Goal: Task Accomplishment & Management: Manage account settings

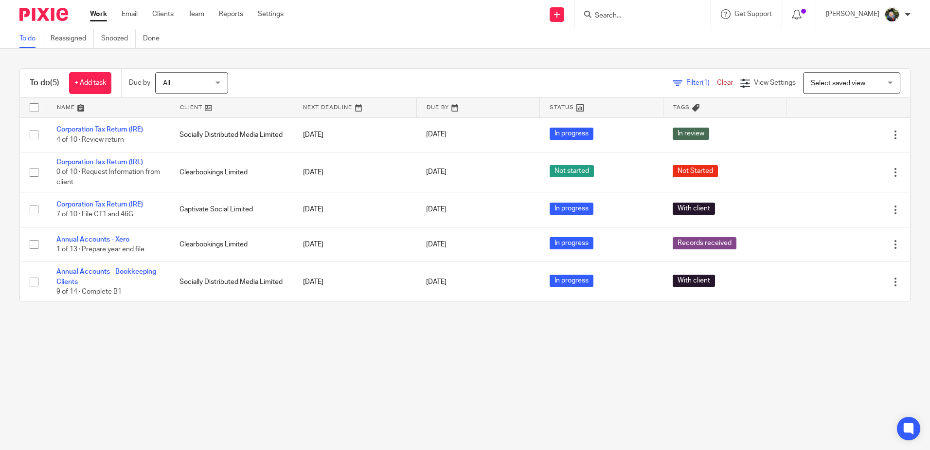
click at [832, 83] on span "Select saved view" at bounding box center [838, 83] width 54 height 7
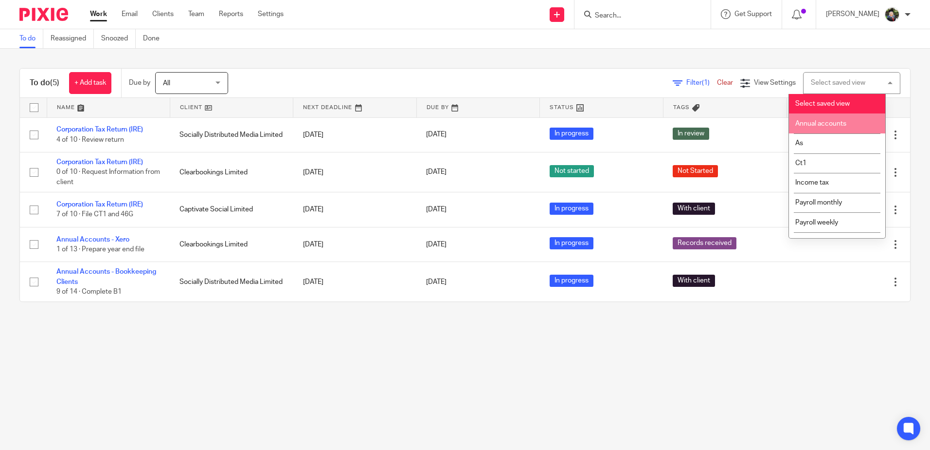
click at [824, 123] on span "Annual accounts" at bounding box center [821, 123] width 51 height 7
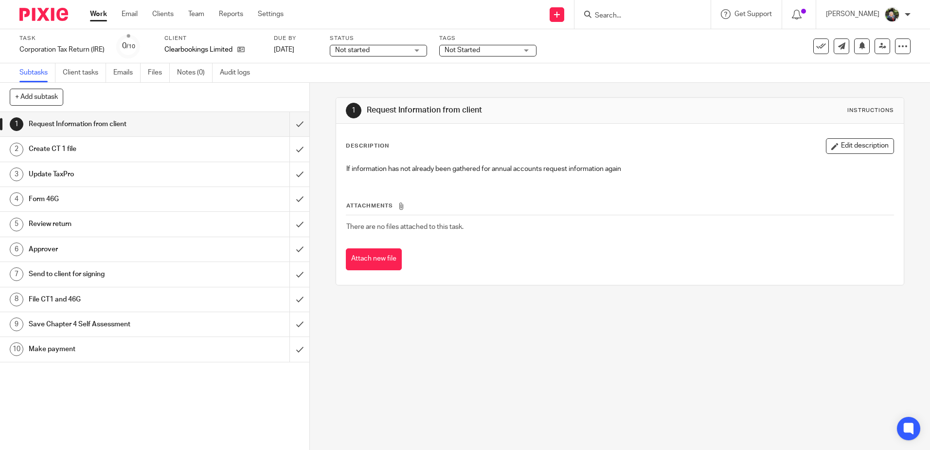
click at [362, 50] on span "Not started" at bounding box center [352, 50] width 35 height 7
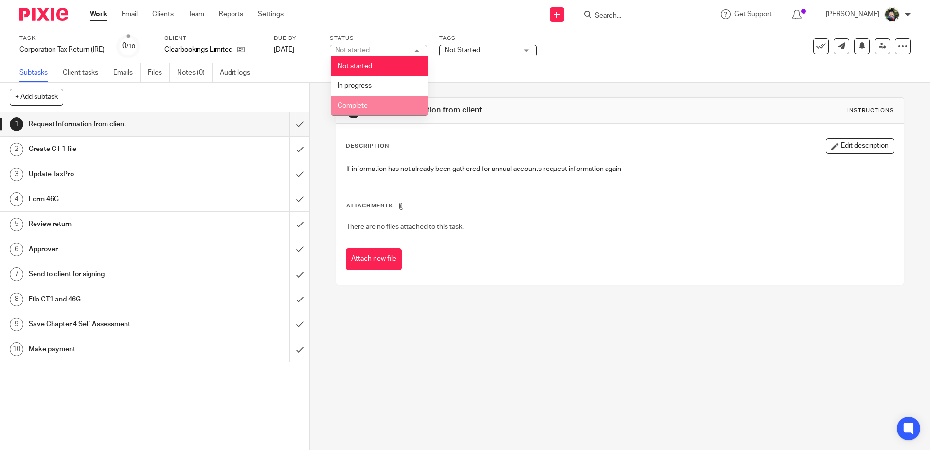
click at [365, 88] on span "In progress" at bounding box center [355, 85] width 34 height 7
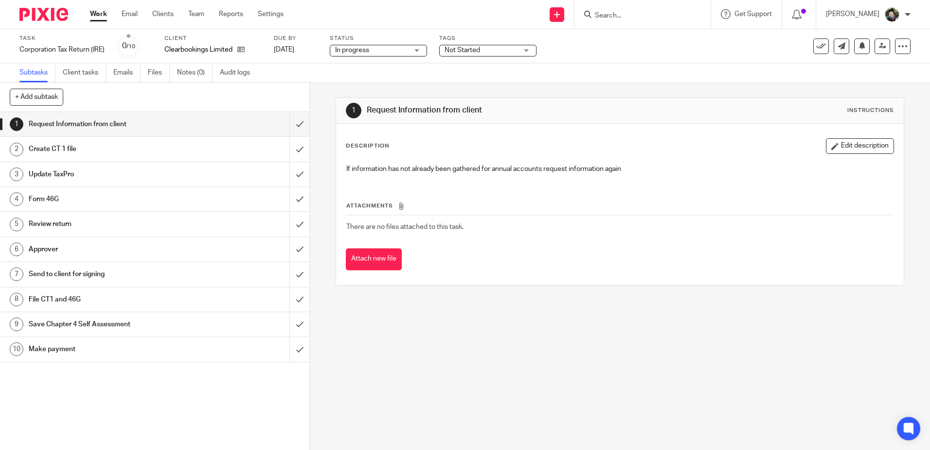
click at [476, 47] on span "Not Started" at bounding box center [463, 50] width 36 height 7
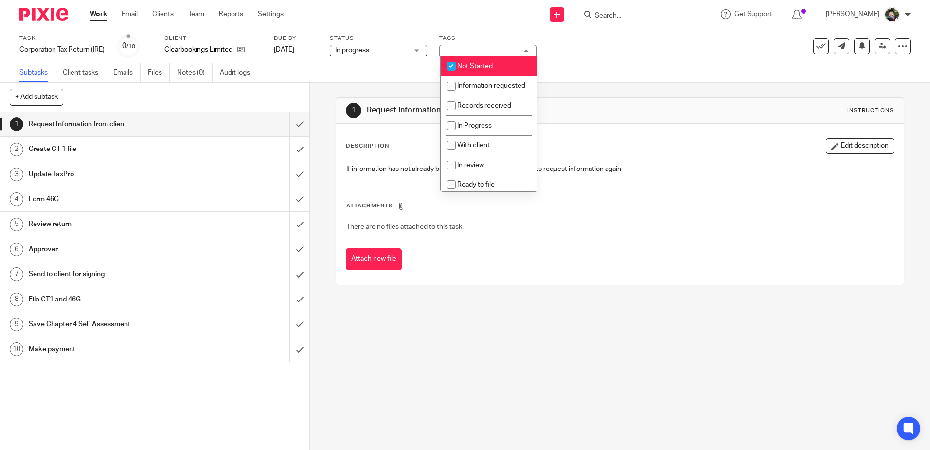
click at [478, 64] on span "Not Started" at bounding box center [475, 66] width 36 height 7
checkbox input "false"
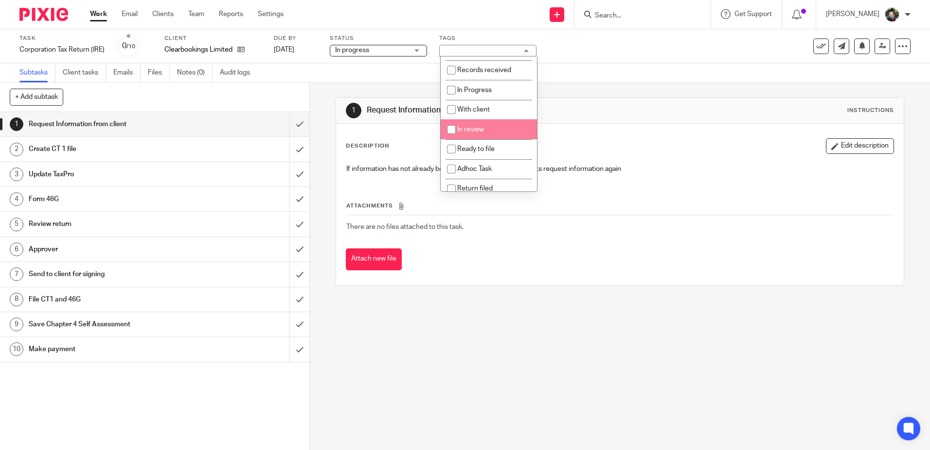
scroll to position [72, 0]
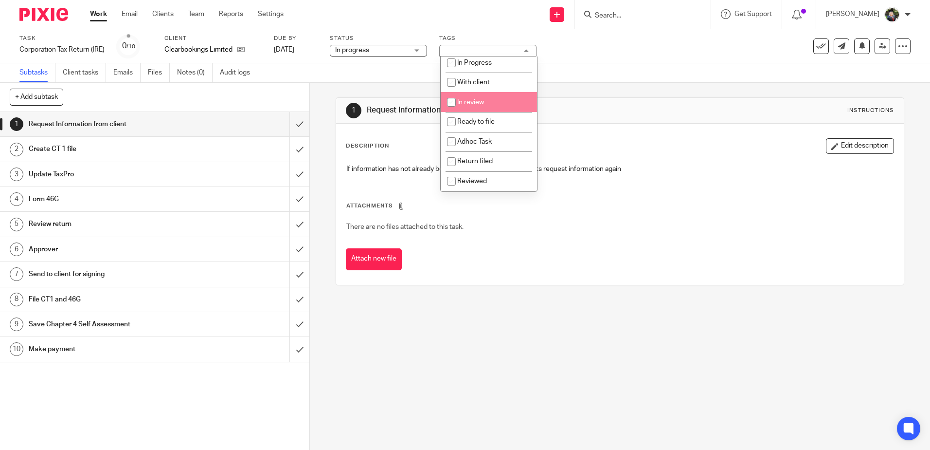
drag, startPoint x: 477, startPoint y: 102, endPoint x: 501, endPoint y: 100, distance: 24.0
click at [478, 102] on span "In review" at bounding box center [470, 102] width 27 height 7
checkbox input "true"
click at [588, 90] on div "1 Request Information from client Instructions Description Edit description If …" at bounding box center [620, 191] width 568 height 217
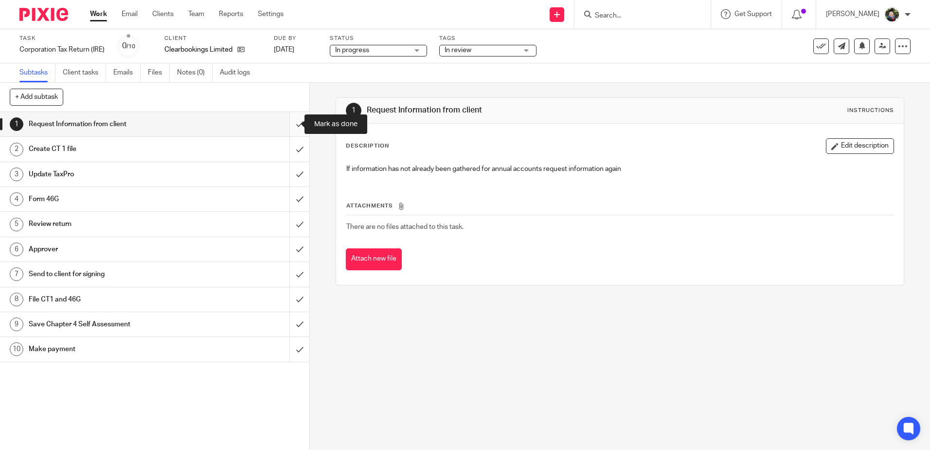
click at [284, 126] on input "submit" at bounding box center [154, 124] width 309 height 24
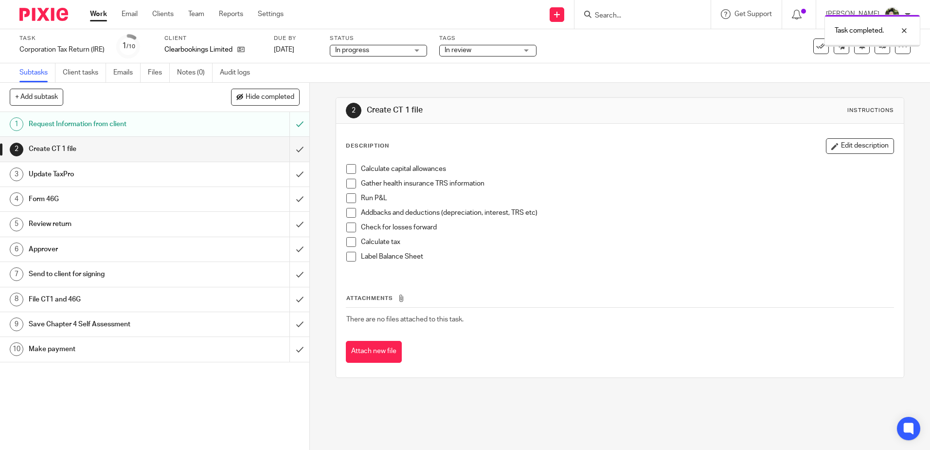
click at [346, 169] on span at bounding box center [351, 169] width 10 height 10
click at [346, 184] on span at bounding box center [351, 184] width 10 height 10
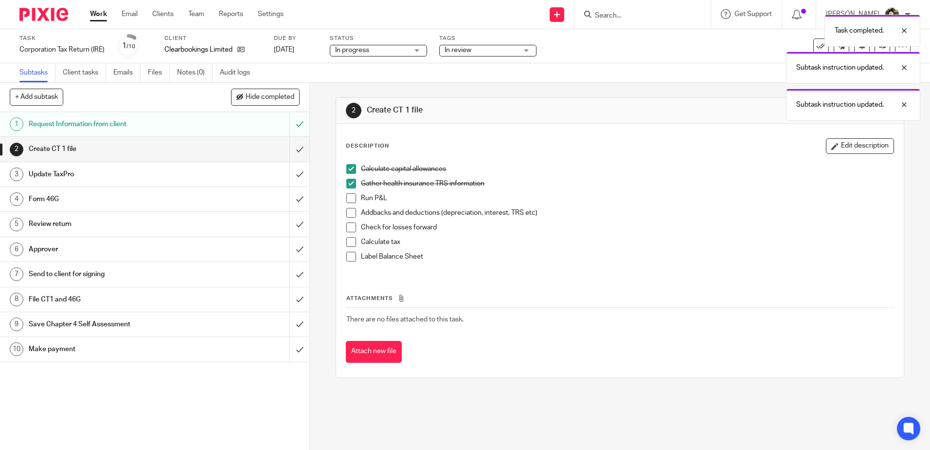
click at [346, 199] on span at bounding box center [351, 198] width 10 height 10
drag, startPoint x: 348, startPoint y: 209, endPoint x: 349, endPoint y: 217, distance: 7.9
click at [348, 209] on span at bounding box center [351, 213] width 10 height 10
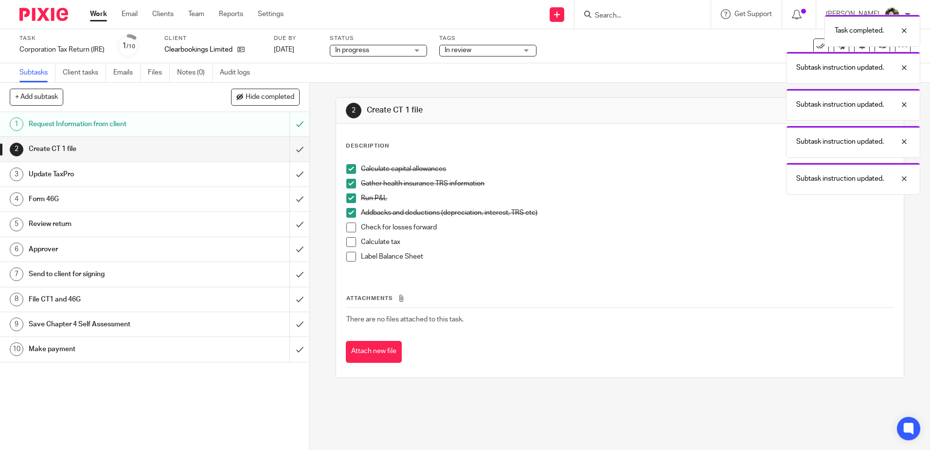
drag, startPoint x: 349, startPoint y: 222, endPoint x: 349, endPoint y: 236, distance: 14.1
click at [349, 223] on span at bounding box center [351, 227] width 10 height 10
click at [348, 240] on span at bounding box center [351, 242] width 10 height 10
click at [346, 253] on span at bounding box center [351, 257] width 10 height 10
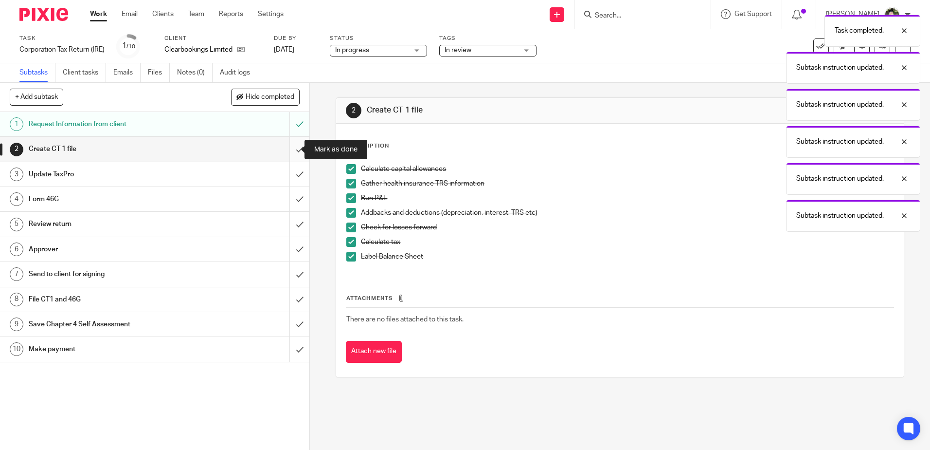
click at [290, 149] on input "submit" at bounding box center [154, 149] width 309 height 24
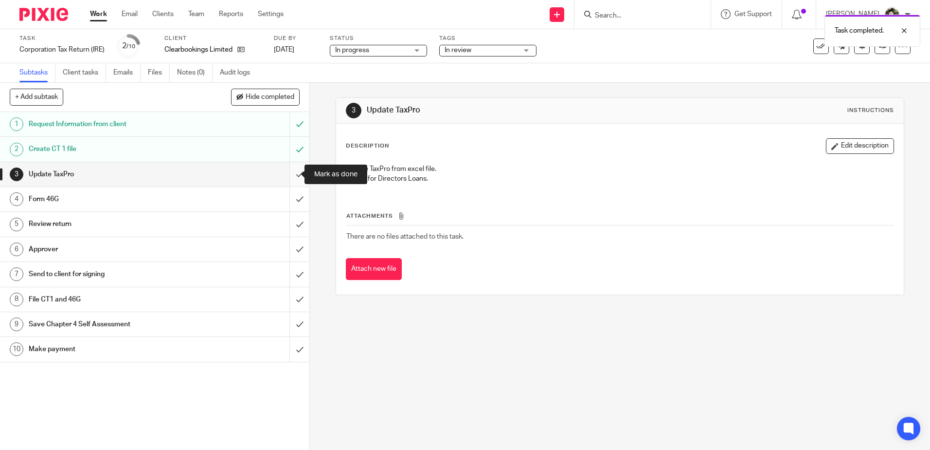
click at [285, 178] on input "submit" at bounding box center [154, 174] width 309 height 24
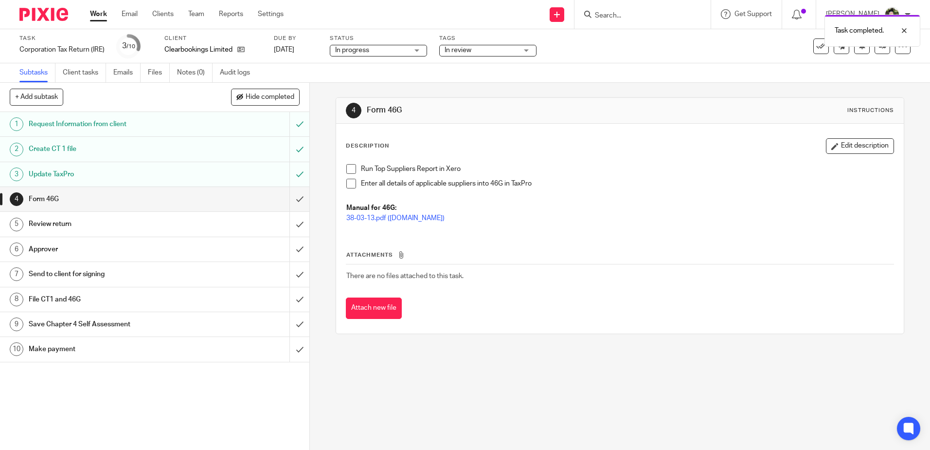
click at [349, 168] on span at bounding box center [351, 169] width 10 height 10
click at [351, 183] on span at bounding box center [351, 184] width 10 height 10
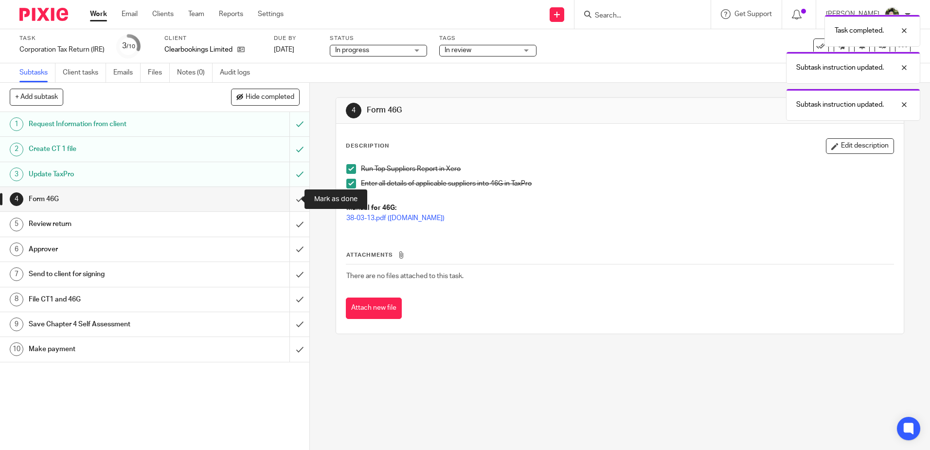
click at [289, 199] on input "submit" at bounding box center [154, 199] width 309 height 24
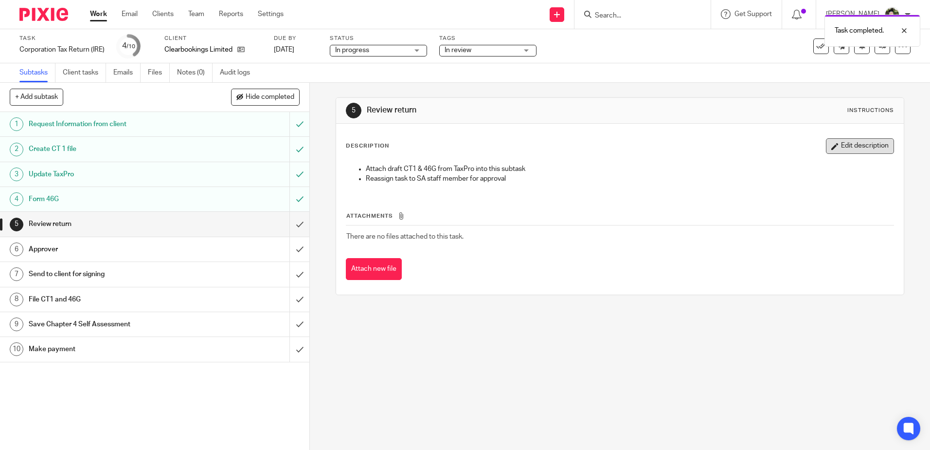
click at [837, 144] on button "Edit description" at bounding box center [860, 146] width 68 height 16
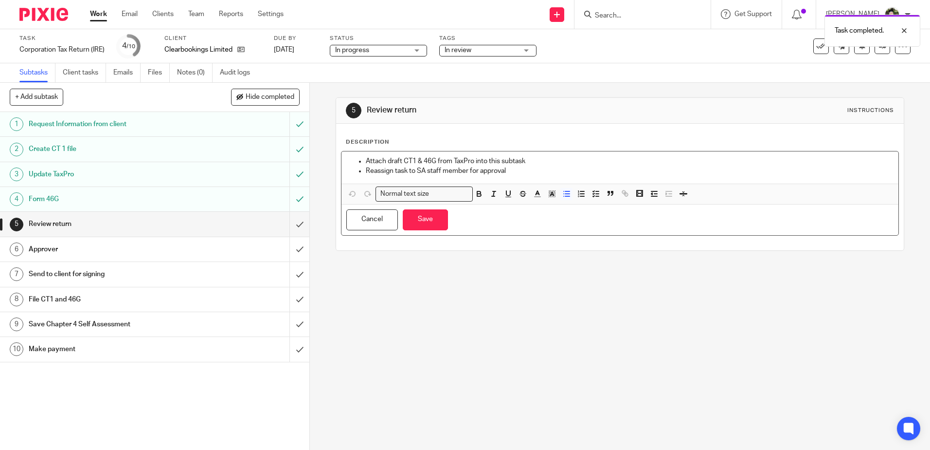
click at [366, 158] on p "Attach draft CT1 & 46G from TaxPro into this subtask" at bounding box center [629, 161] width 527 height 10
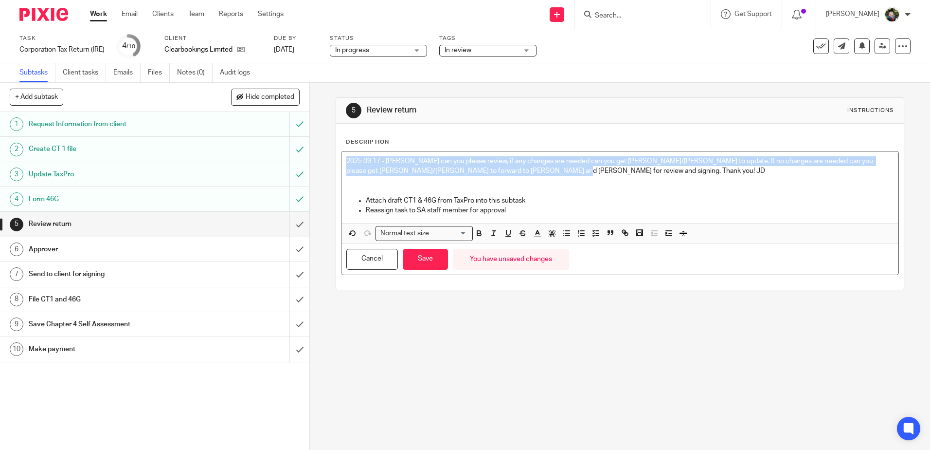
drag, startPoint x: 553, startPoint y: 171, endPoint x: 260, endPoint y: 147, distance: 293.9
click at [260, 147] on div "+ Add subtask Hide completed Cancel + Add 1 Request Information from client 2 C…" at bounding box center [465, 266] width 930 height 367
click at [637, 175] on p "2025 09 17 - Arvinder can you please review, if any changes are needed can you …" at bounding box center [619, 166] width 547 height 20
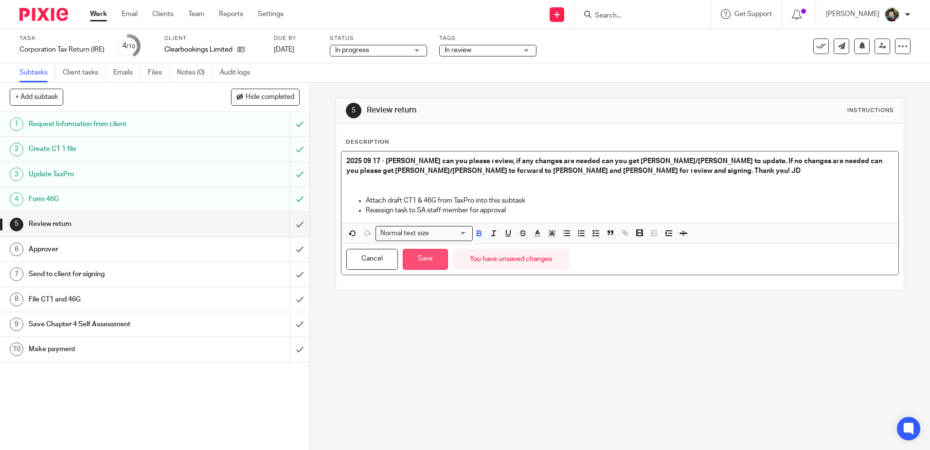
click at [418, 261] on button "Save" at bounding box center [425, 259] width 45 height 21
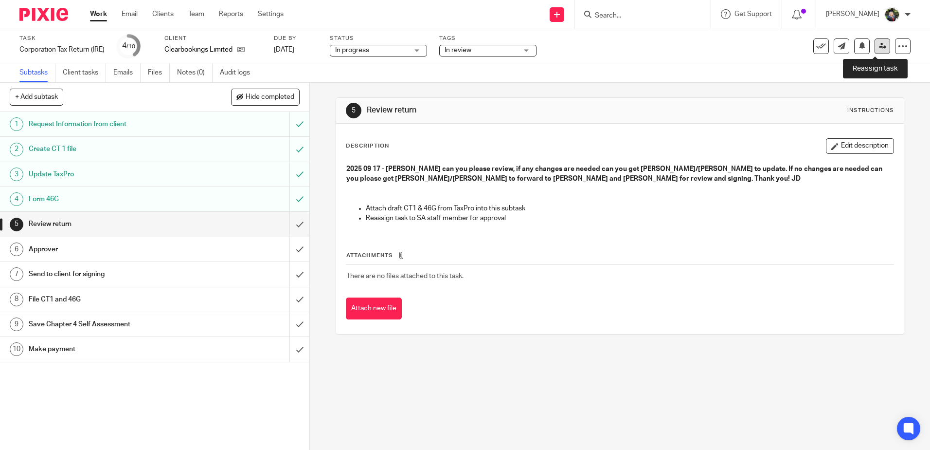
click at [876, 50] on link at bounding box center [883, 46] width 16 height 16
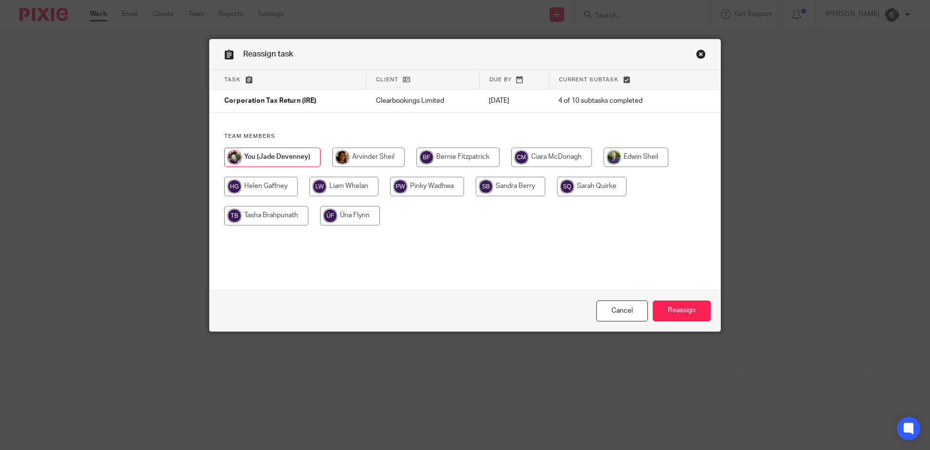
click at [364, 153] on input "radio" at bounding box center [368, 156] width 72 height 19
radio input "true"
click at [676, 312] on input "Reassign" at bounding box center [682, 310] width 58 height 21
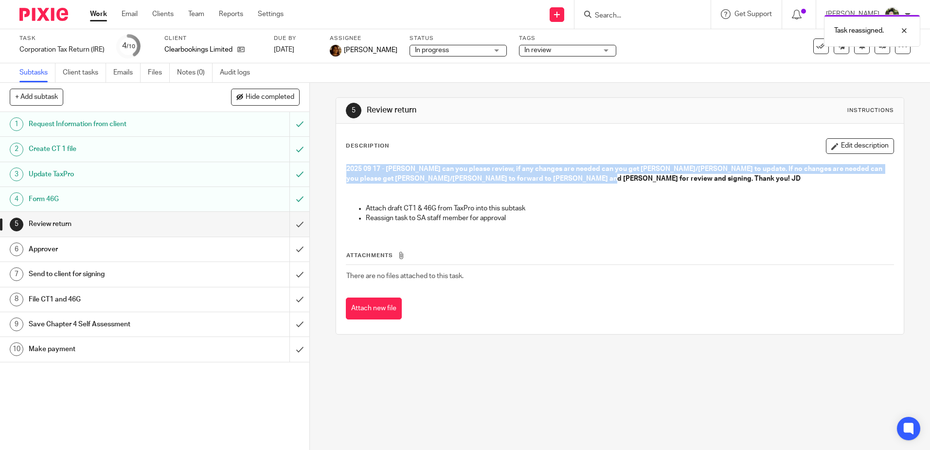
drag, startPoint x: 508, startPoint y: 179, endPoint x: 336, endPoint y: 160, distance: 173.2
click at [336, 160] on div "Description Edit description 2025 09 17 - [PERSON_NAME] can you please review, …" at bounding box center [619, 229] width 567 height 210
copy strong "2025 09 17 - [PERSON_NAME] can you please review, if any changes are needed can…"
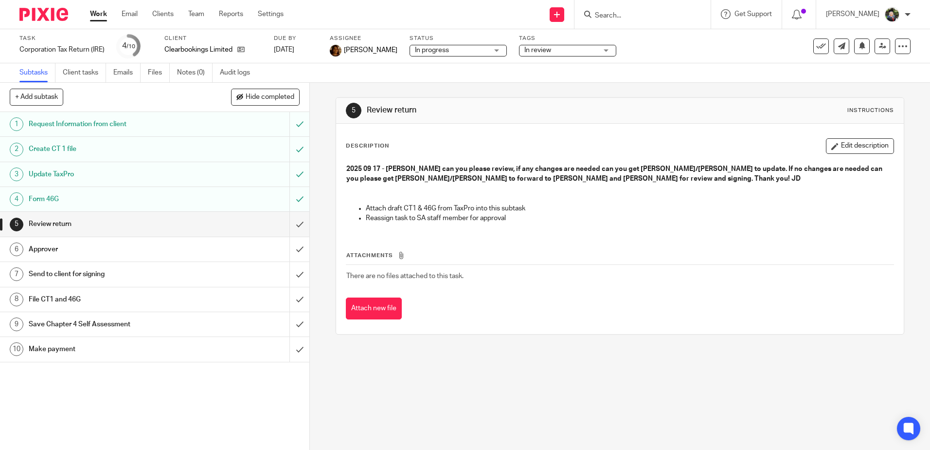
click at [628, 14] on input "Search" at bounding box center [638, 16] width 88 height 9
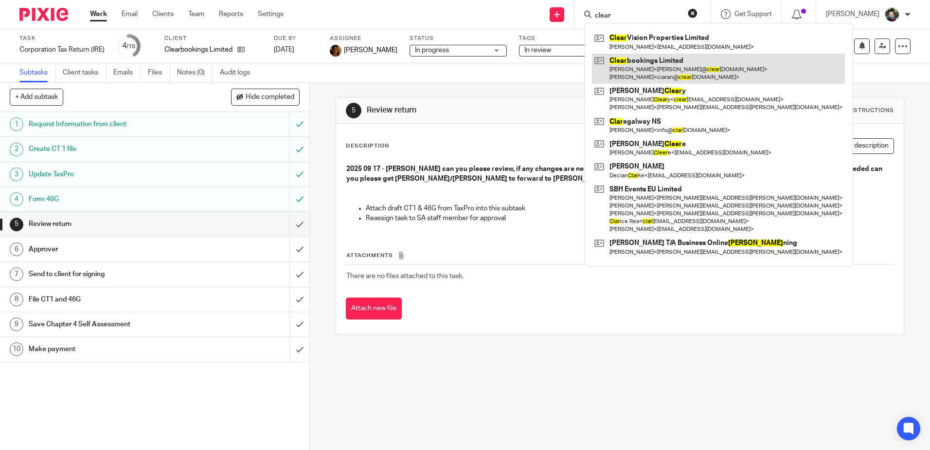
type input "clear"
click at [649, 71] on link at bounding box center [718, 69] width 253 height 30
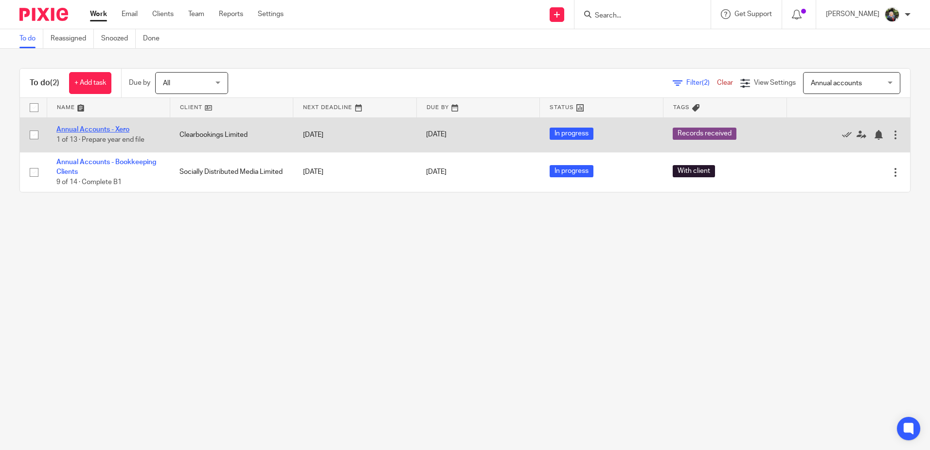
click at [96, 131] on link "Annual Accounts - Xero" at bounding box center [92, 129] width 73 height 7
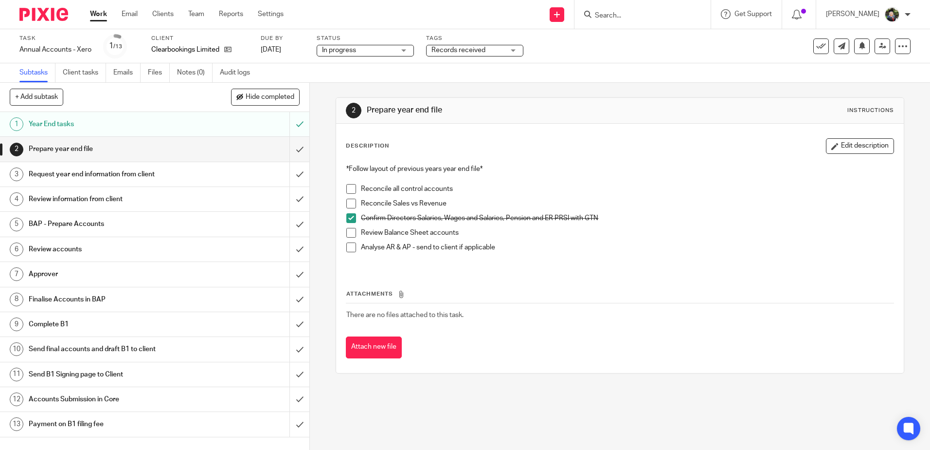
click at [346, 189] on span at bounding box center [351, 189] width 10 height 10
click at [346, 202] on span at bounding box center [351, 204] width 10 height 10
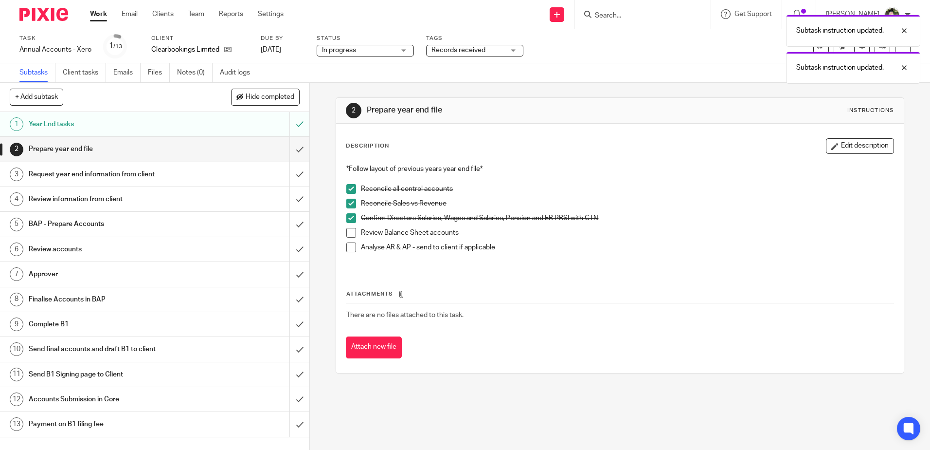
drag, startPoint x: 348, startPoint y: 232, endPoint x: 348, endPoint y: 247, distance: 15.1
click at [348, 233] on span at bounding box center [351, 233] width 10 height 10
click at [347, 247] on span at bounding box center [351, 247] width 10 height 10
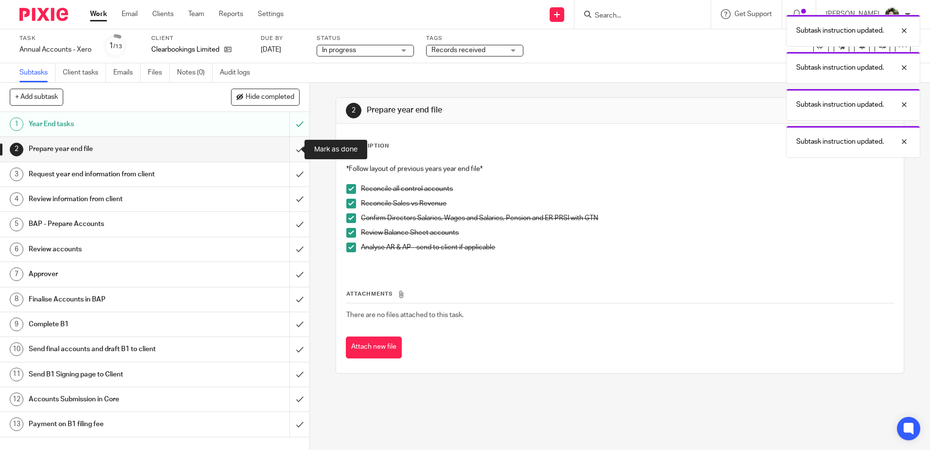
click at [291, 148] on input "submit" at bounding box center [154, 149] width 309 height 24
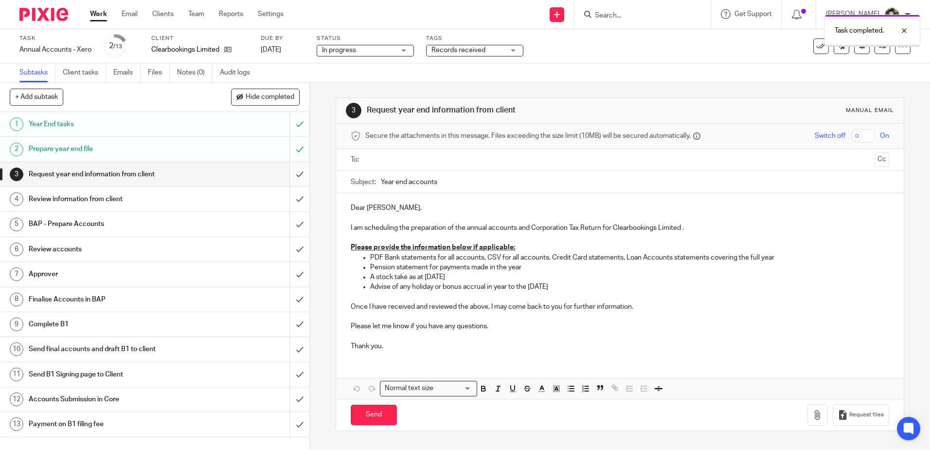
click at [292, 169] on input "submit" at bounding box center [154, 174] width 309 height 24
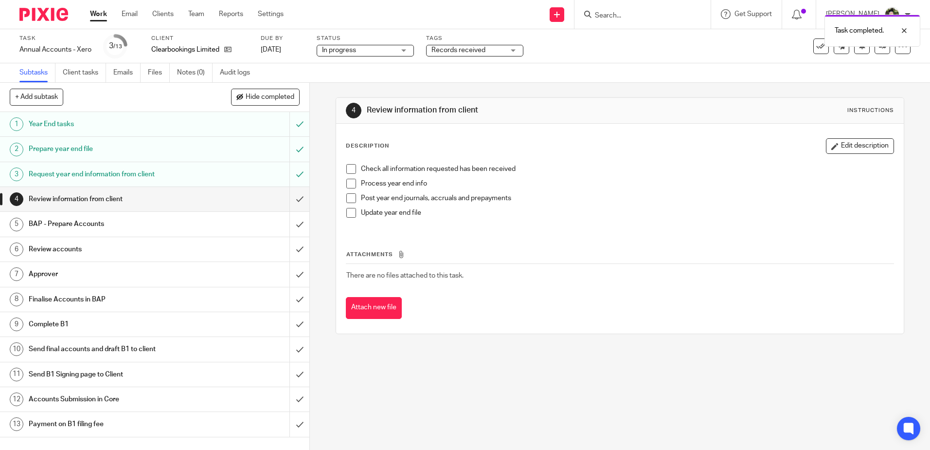
drag, startPoint x: 0, startPoint y: 0, endPoint x: 615, endPoint y: 212, distance: 650.0
click at [616, 213] on div "+ Add subtask Hide completed Cancel + Add 1 Year End tasks 2 Prepare year end f…" at bounding box center [465, 266] width 930 height 367
click at [349, 170] on span at bounding box center [351, 169] width 10 height 10
click at [349, 184] on span at bounding box center [351, 184] width 10 height 10
click at [349, 197] on span at bounding box center [351, 198] width 10 height 10
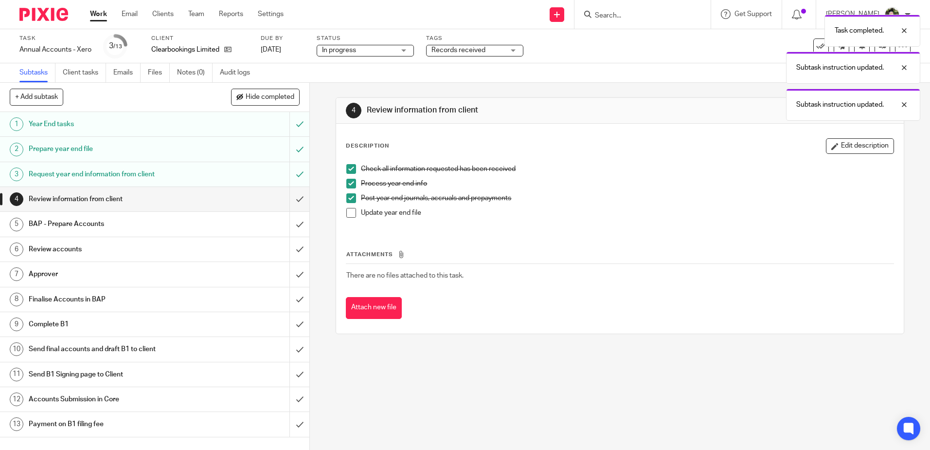
click at [349, 210] on span at bounding box center [351, 213] width 10 height 10
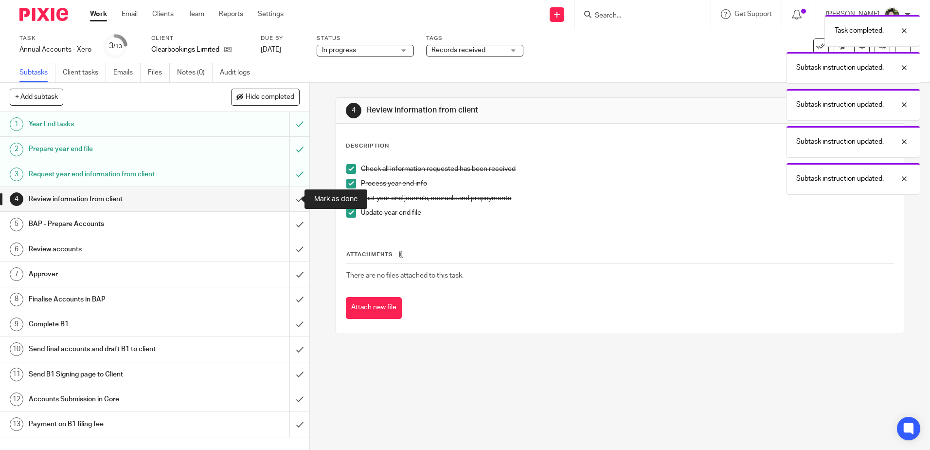
click at [285, 201] on input "submit" at bounding box center [154, 199] width 309 height 24
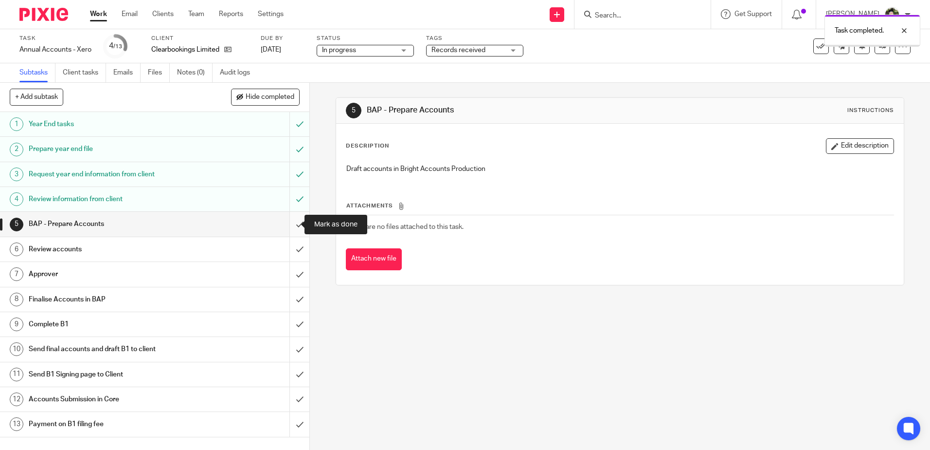
click at [289, 221] on input "submit" at bounding box center [154, 224] width 309 height 24
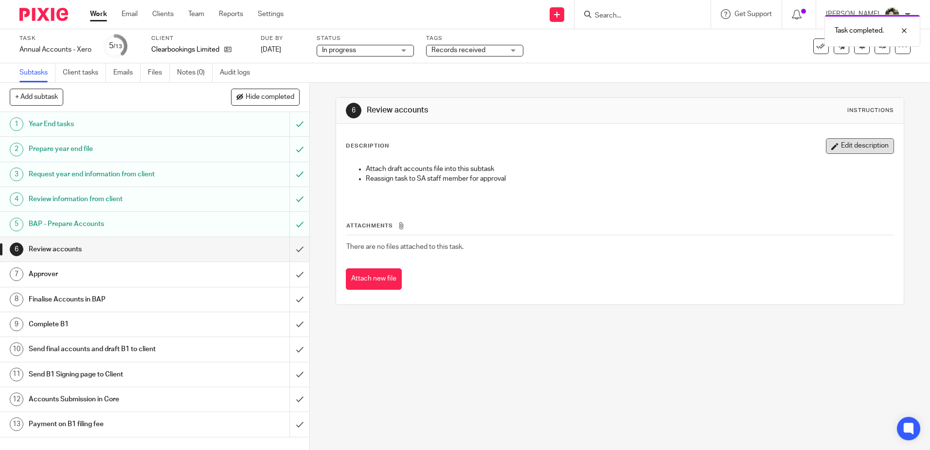
click at [837, 151] on button "Edit description" at bounding box center [860, 146] width 68 height 16
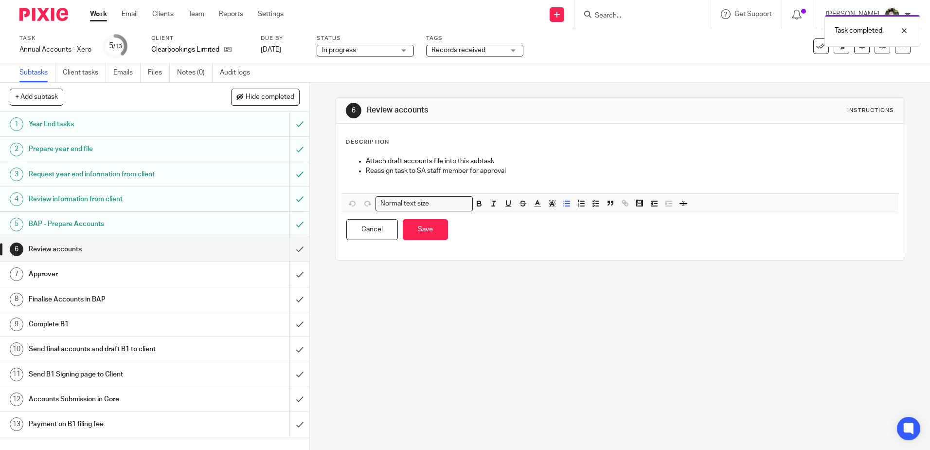
click at [362, 156] on ul "Attach draft accounts file into this subtask Reassign task to SA staff member f…" at bounding box center [619, 171] width 547 height 30
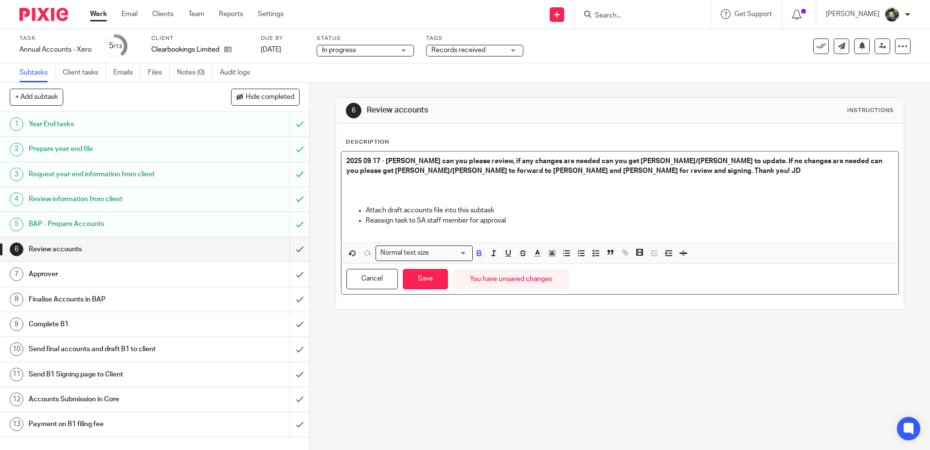
click at [375, 185] on p at bounding box center [619, 181] width 547 height 10
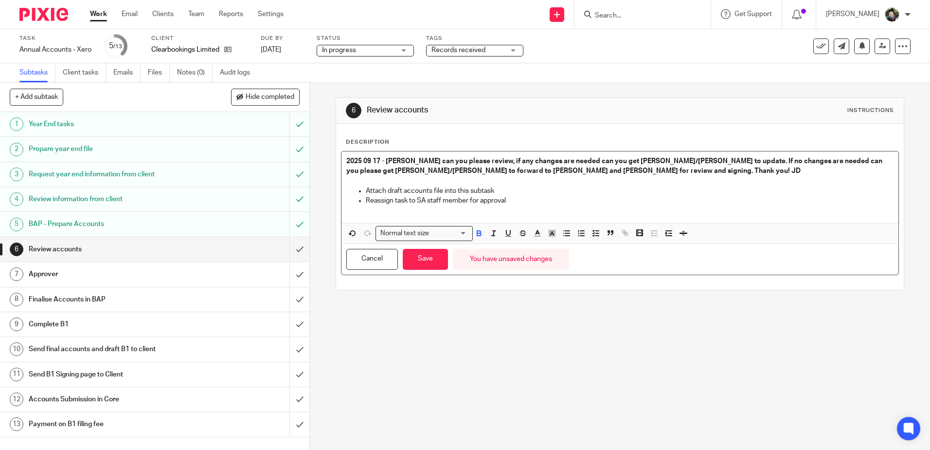
click at [510, 169] on strong "2025 09 17 - [PERSON_NAME] can you please review, if any changes are needed can…" at bounding box center [615, 166] width 538 height 17
click at [507, 171] on strong "2025 09 17 - [PERSON_NAME] can you please review, if any changes are needed can…" at bounding box center [615, 166] width 538 height 17
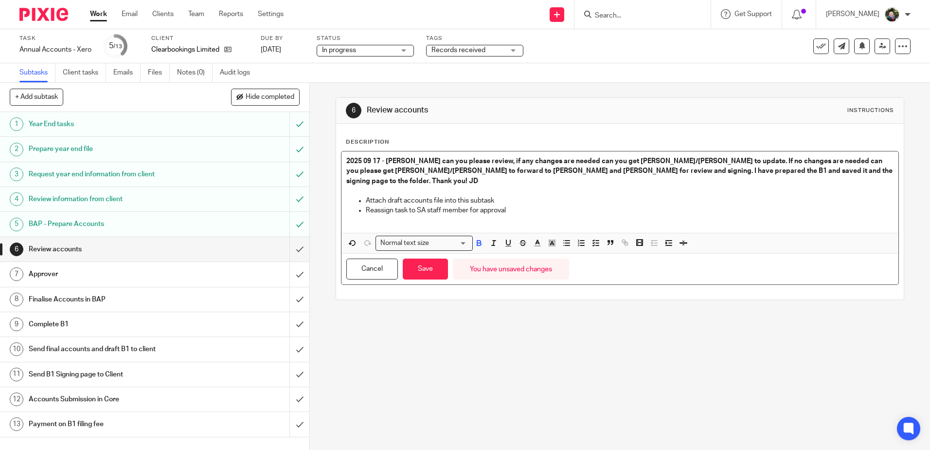
click at [503, 175] on p "2025 09 17 - [PERSON_NAME] can you please review, if any changes are needed can…" at bounding box center [619, 171] width 547 height 30
click at [731, 170] on strong "2025 09 17 - [PERSON_NAME] can you please review, if any changes are needed can…" at bounding box center [620, 171] width 548 height 27
click at [475, 178] on p "2025 09 17 - [PERSON_NAME] can you please review, if any changes are needed can…" at bounding box center [619, 171] width 547 height 30
click at [430, 272] on button "Save" at bounding box center [425, 268] width 45 height 21
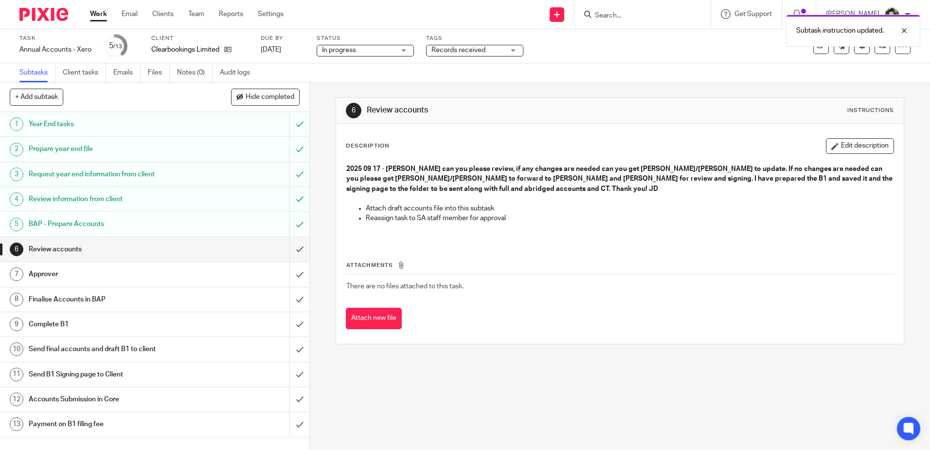
click at [457, 48] on span "Records received" at bounding box center [459, 50] width 54 height 7
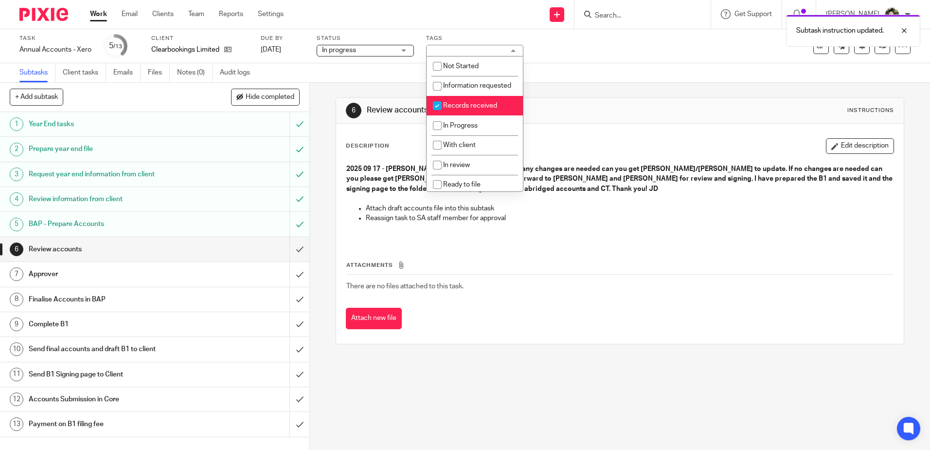
click at [470, 109] on span "Records received" at bounding box center [470, 105] width 54 height 7
checkbox input "false"
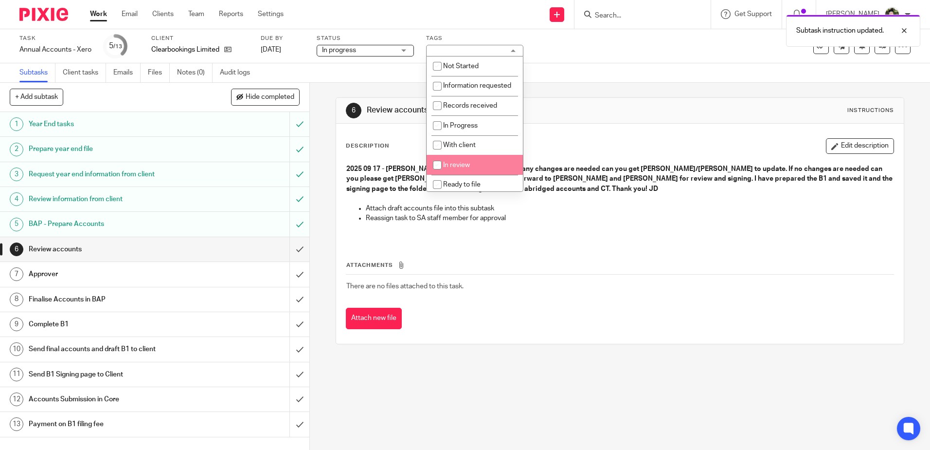
click at [463, 175] on li "In review" at bounding box center [475, 165] width 96 height 20
checkbox input "true"
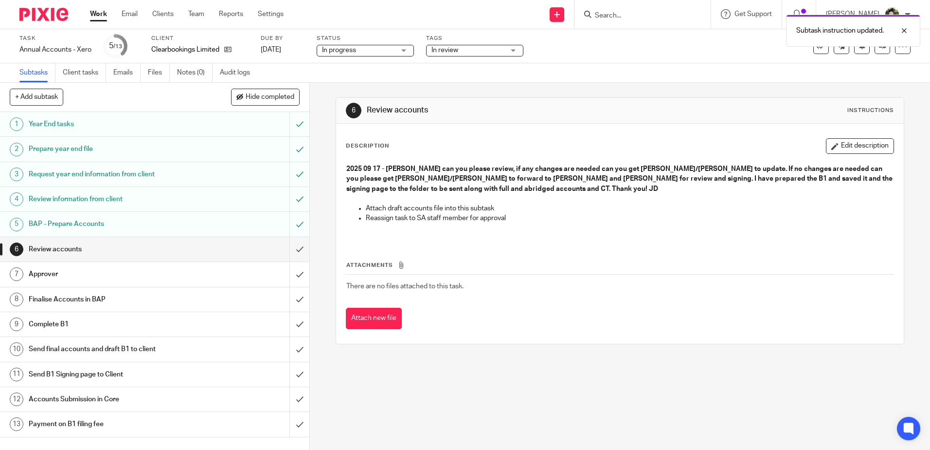
click at [597, 88] on div "6 Review accounts Instructions Description Edit description 2025 09 17 - Arvind…" at bounding box center [620, 221] width 568 height 276
click at [292, 298] on input "submit" at bounding box center [154, 299] width 309 height 24
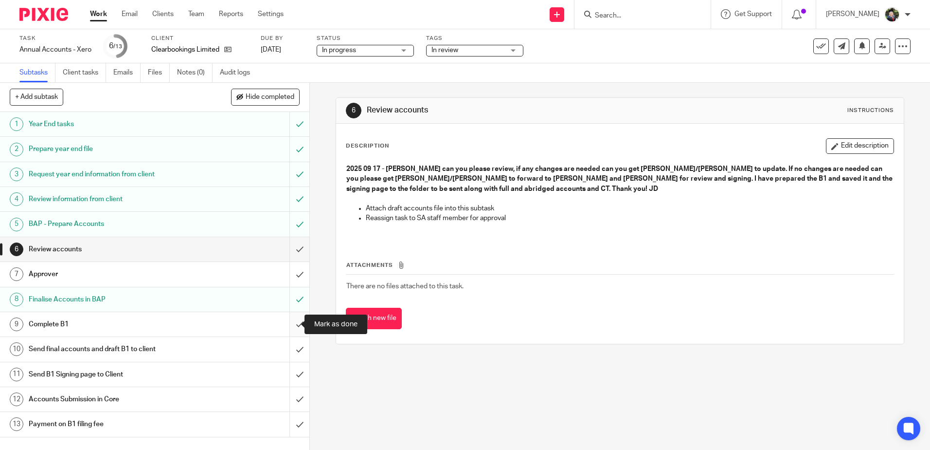
click at [288, 326] on input "submit" at bounding box center [154, 324] width 309 height 24
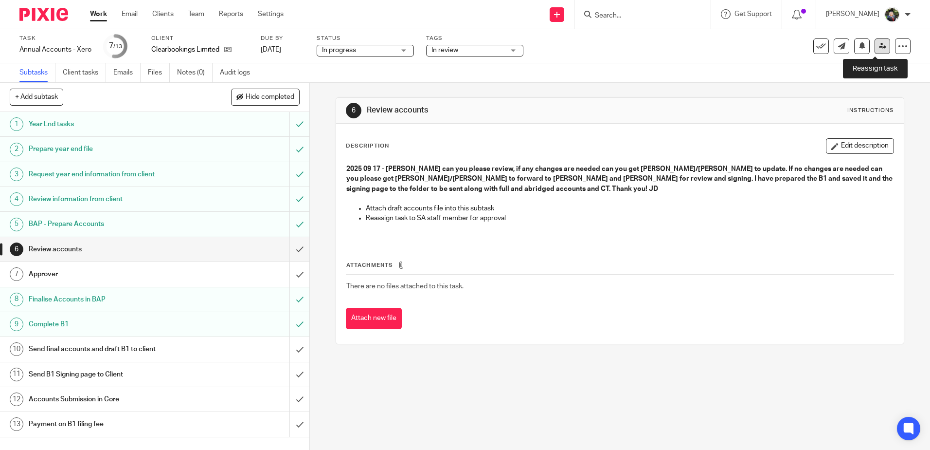
click at [879, 45] on icon at bounding box center [882, 45] width 7 height 7
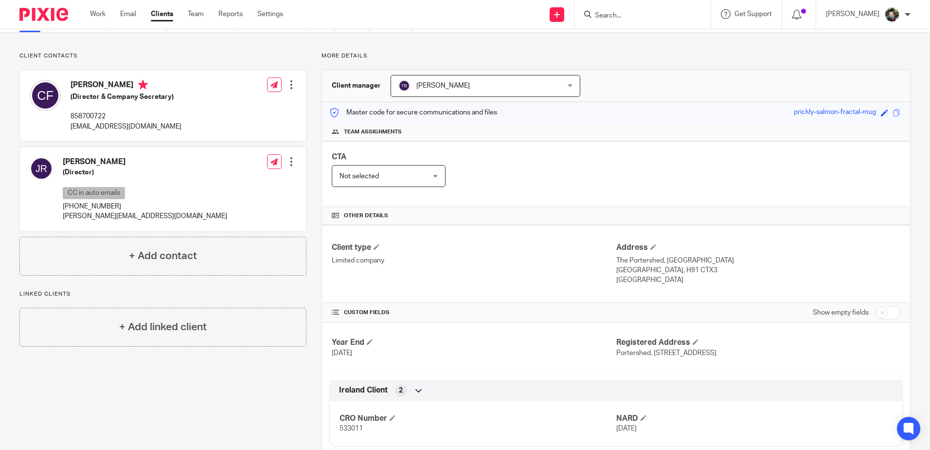
scroll to position [49, 0]
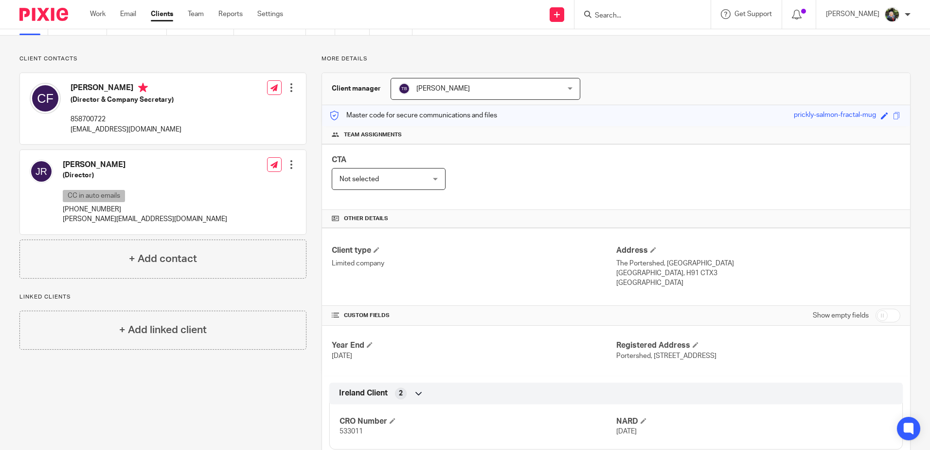
click at [288, 90] on div at bounding box center [292, 88] width 10 height 10
click at [229, 110] on link "Edit contact" at bounding box center [245, 109] width 93 height 14
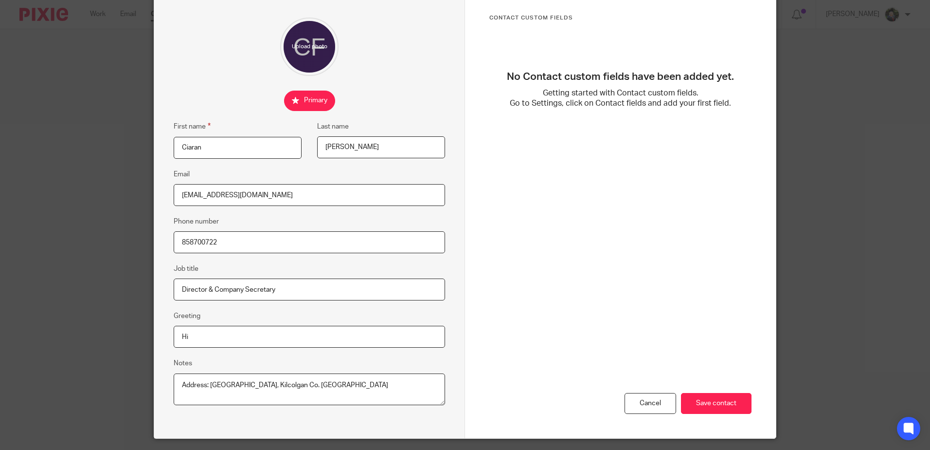
scroll to position [102, 0]
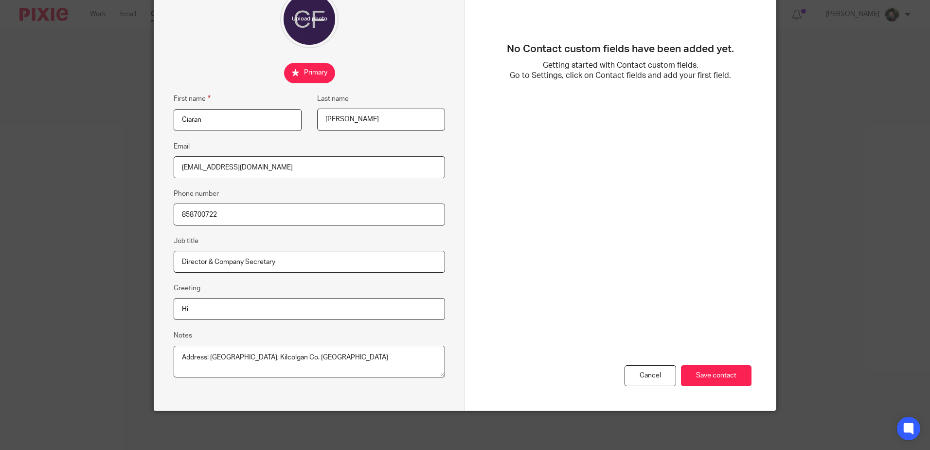
click at [367, 356] on textarea "Address: [GEOGRAPHIC_DATA], Kilcolgan Co. [GEOGRAPHIC_DATA]" at bounding box center [309, 361] width 271 height 32
click at [64, 164] on div "Edit contact First name [PERSON_NAME] Last name [PERSON_NAME] Email [EMAIL_ADDR…" at bounding box center [465, 225] width 930 height 450
click at [216, 368] on textarea "Address: [GEOGRAPHIC_DATA], Kilcolgan Co. [GEOGRAPHIC_DATA]" at bounding box center [309, 361] width 271 height 32
paste textarea "5228962C"
click at [212, 364] on textarea "Address: [GEOGRAPHIC_DATA], Kilcolgan Co. [GEOGRAPHIC_DATA]" at bounding box center [309, 361] width 271 height 32
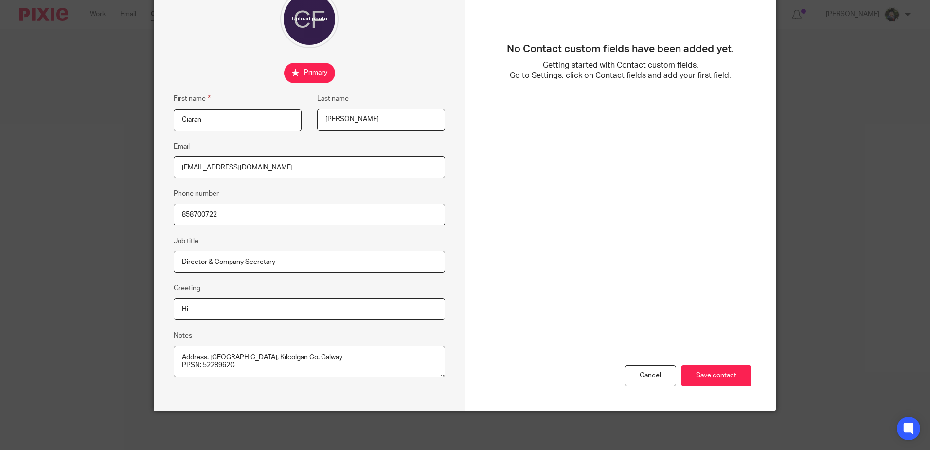
click at [212, 364] on textarea "Address: [GEOGRAPHIC_DATA], Kilcolgan Co. [GEOGRAPHIC_DATA]" at bounding box center [309, 361] width 271 height 32
type textarea "Address: [GEOGRAPHIC_DATA], Kilcolgan Co. Galway PPSN: 5228962C"
click at [715, 373] on input "Save contact" at bounding box center [716, 375] width 71 height 21
click at [723, 375] on input "Save contact" at bounding box center [716, 375] width 71 height 21
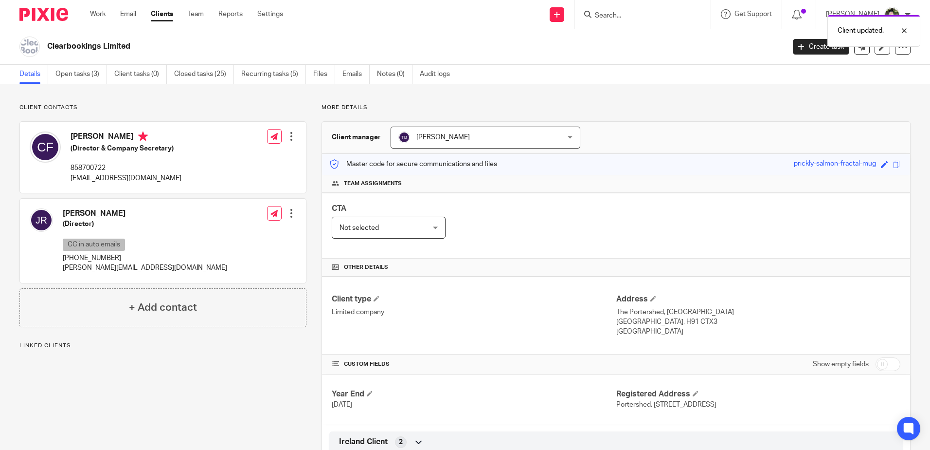
click at [290, 215] on div at bounding box center [292, 213] width 10 height 10
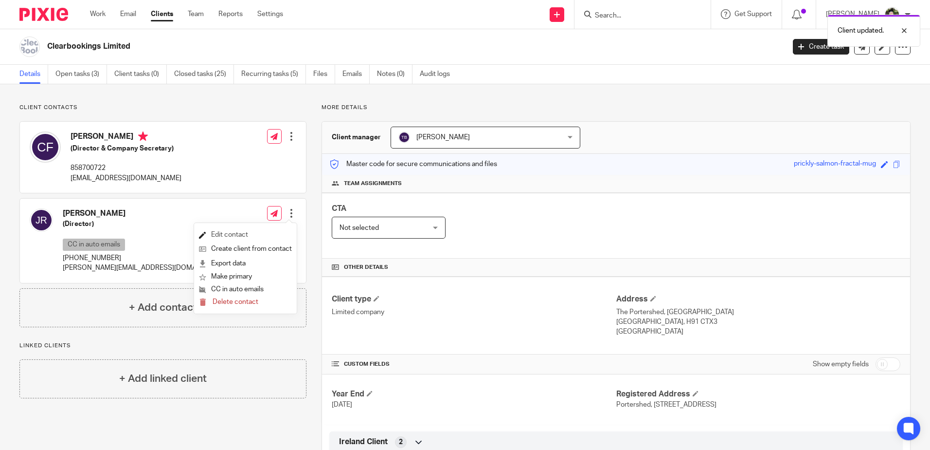
click at [233, 236] on link "Edit contact" at bounding box center [245, 235] width 93 height 14
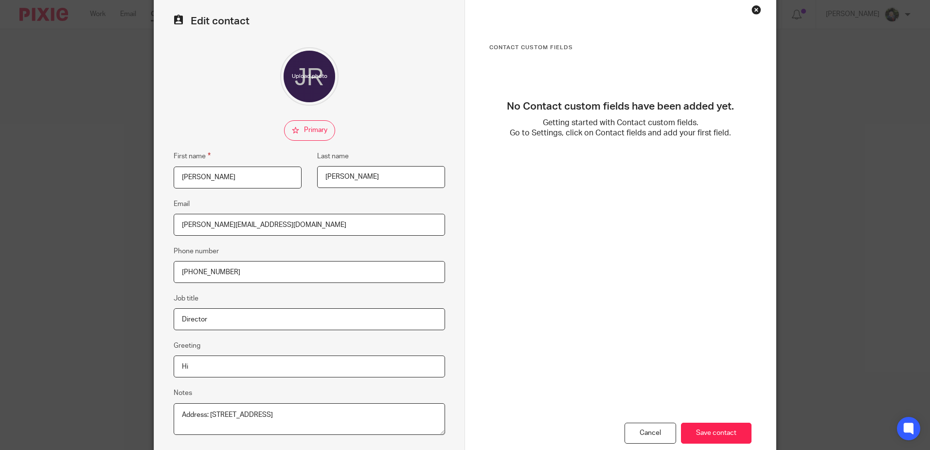
scroll to position [102, 0]
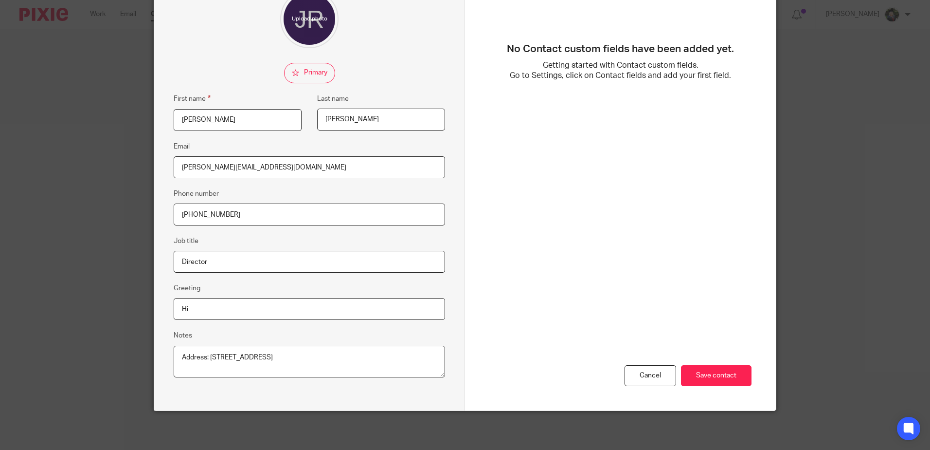
click at [335, 360] on textarea "Address: 4 Asca Beag Mincloon Galway" at bounding box center [309, 361] width 271 height 32
paste textarea "4395415W"
type textarea "Address: 4 Asca Beag Mincloon Galway PPSN: 4395415W"
click at [723, 374] on input "Save contact" at bounding box center [716, 375] width 71 height 21
click at [723, 370] on input "Save contact" at bounding box center [716, 375] width 71 height 21
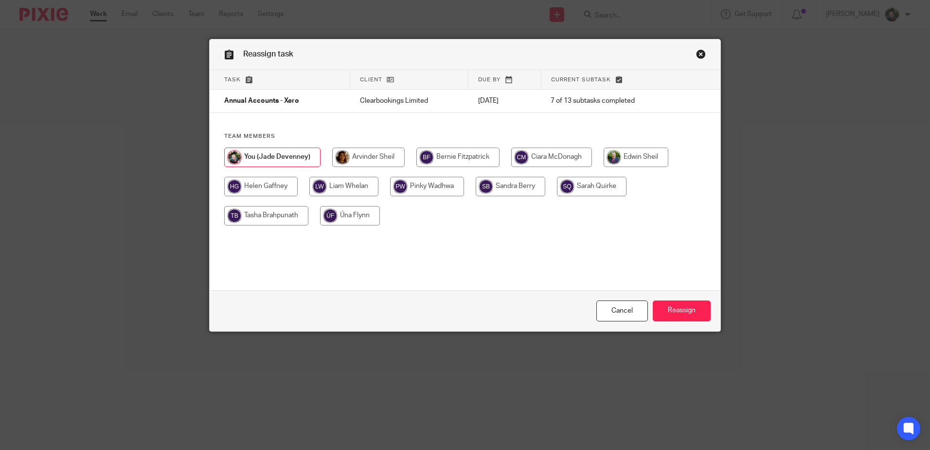
click at [349, 155] on input "radio" at bounding box center [368, 156] width 72 height 19
radio input "true"
click at [688, 311] on input "Reassign" at bounding box center [682, 310] width 58 height 21
